Goal: Complete application form

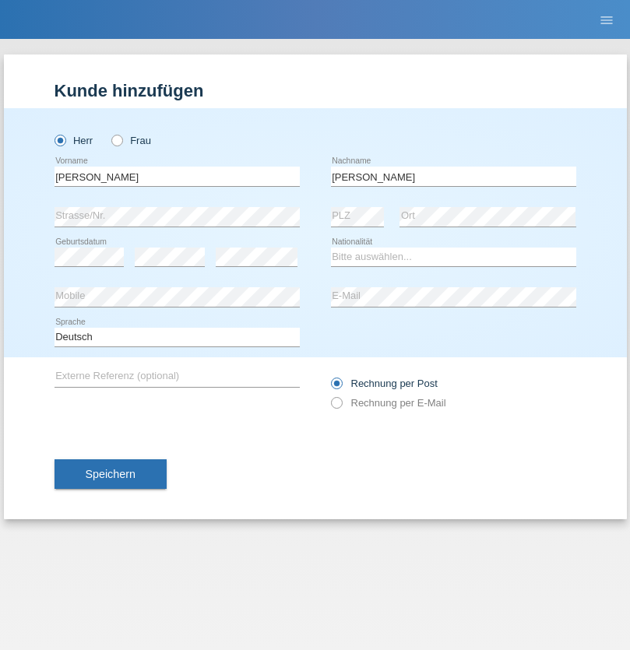
type input "[PERSON_NAME]"
select select "CH"
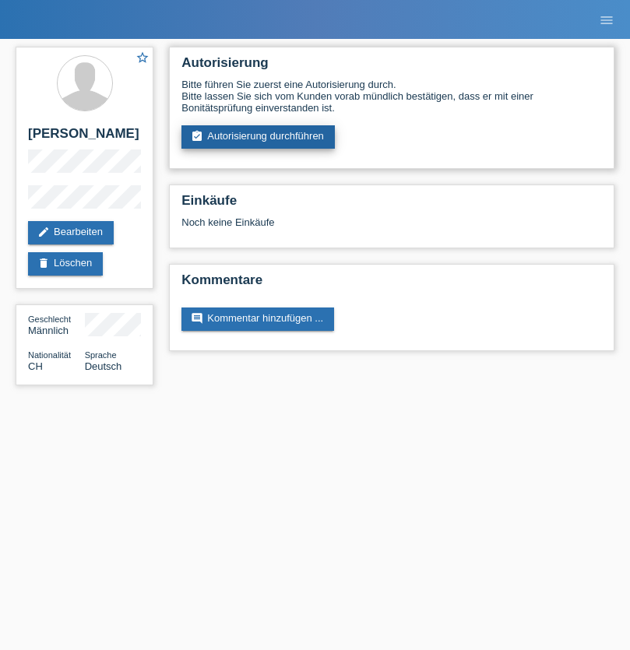
click at [259, 137] on link "assignment_turned_in Autorisierung durchführen" at bounding box center [257, 136] width 153 height 23
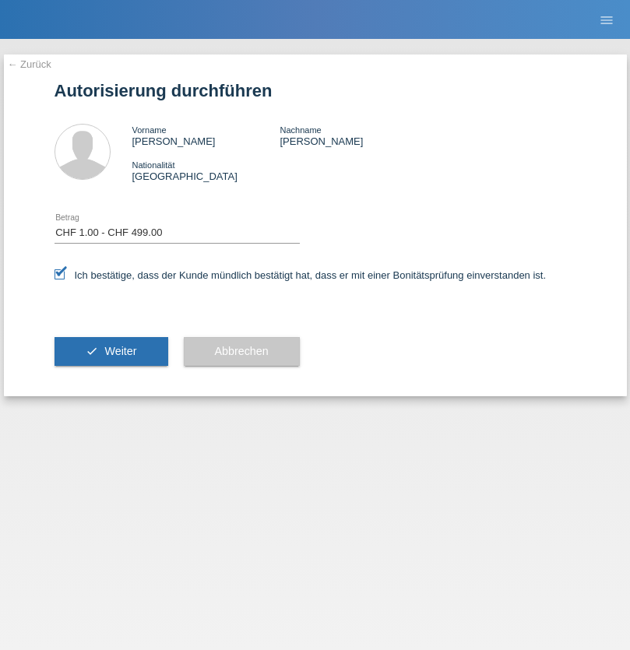
select select "1"
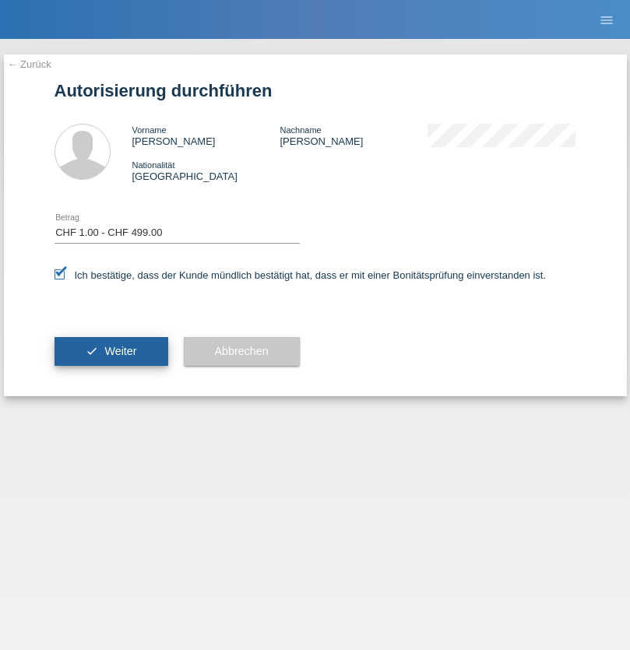
click at [111, 351] on span "Weiter" at bounding box center [120, 351] width 32 height 12
